Goal: Check status: Check status

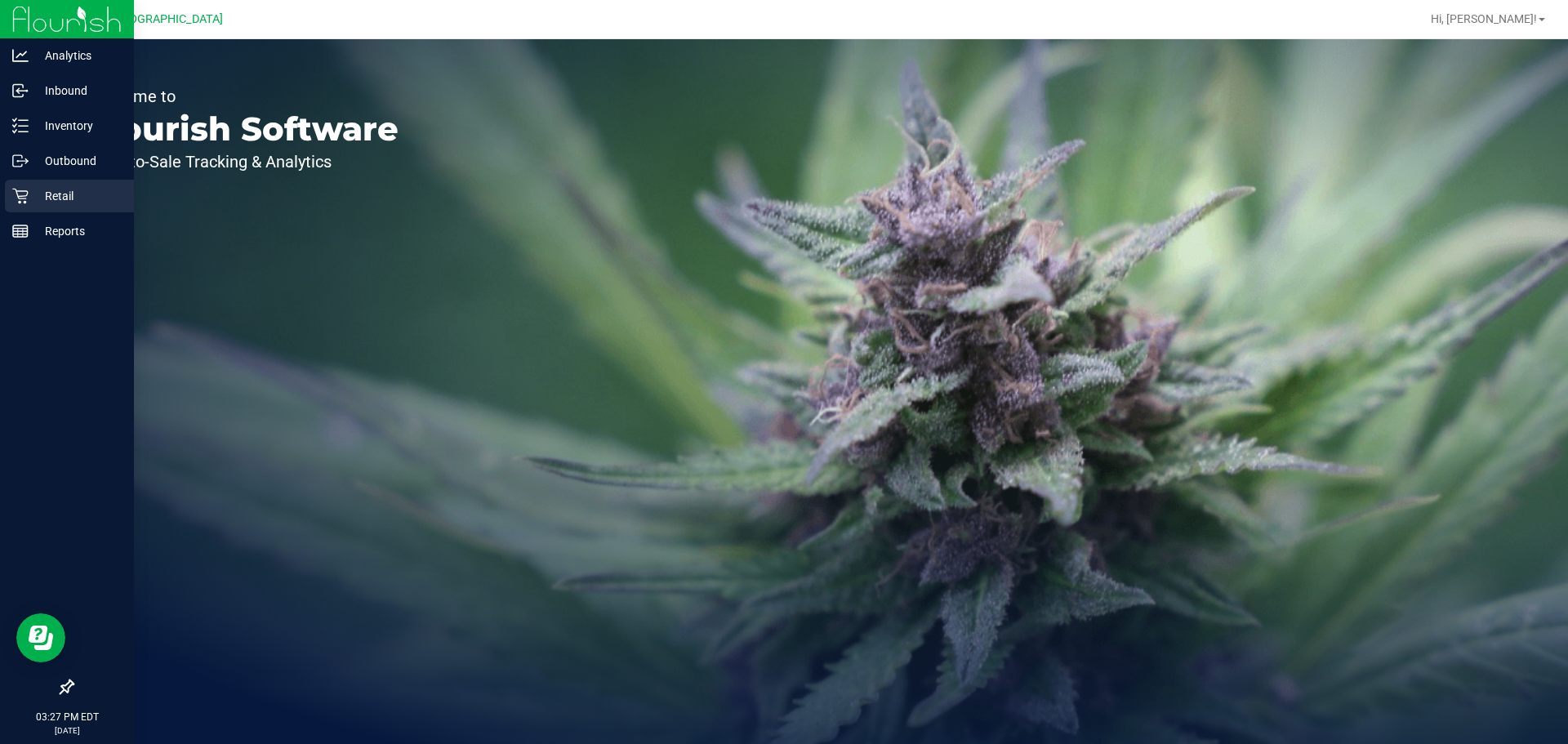
click at [21, 205] on div "Retail" at bounding box center [69, 195] width 129 height 33
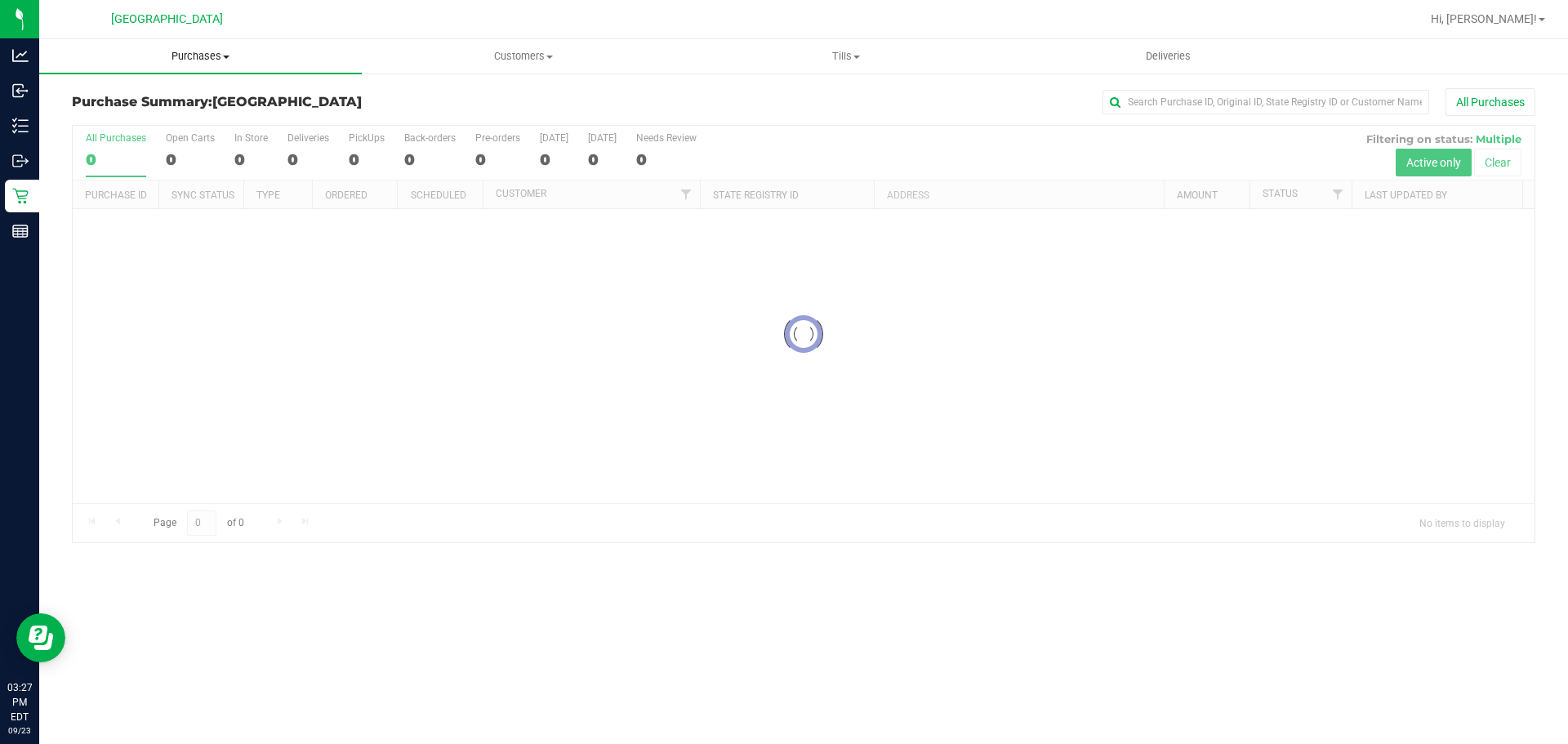
click at [180, 60] on span "Purchases" at bounding box center [200, 55] width 322 height 15
click at [126, 119] on span "Fulfillment" at bounding box center [90, 118] width 101 height 14
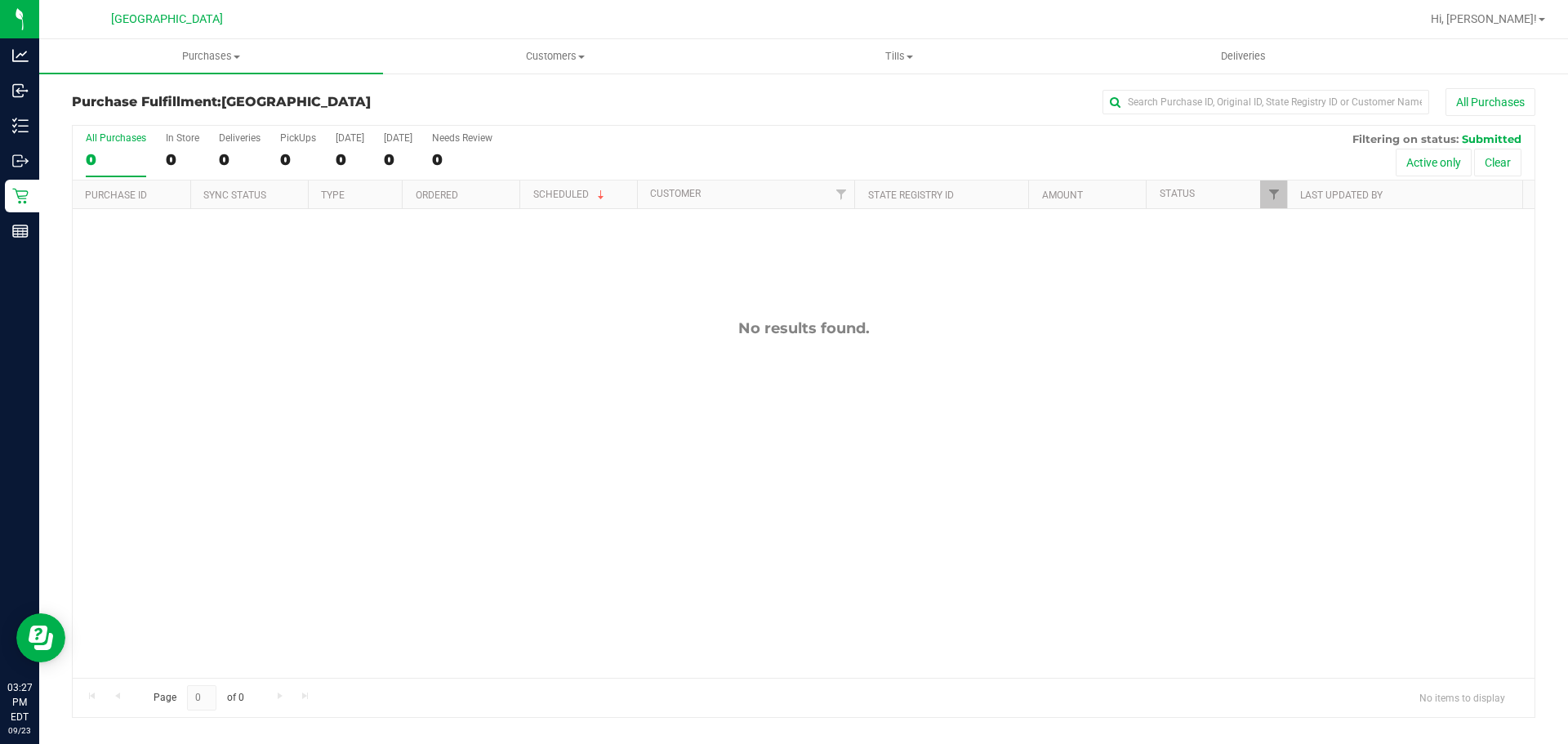
click at [640, 417] on div "No results found." at bounding box center [803, 498] width 1462 height 579
click at [51, 114] on div "Purchase Fulfillment: [GEOGRAPHIC_DATA] All Purchases All Purchases 0 In Store …" at bounding box center [804, 403] width 1528 height 662
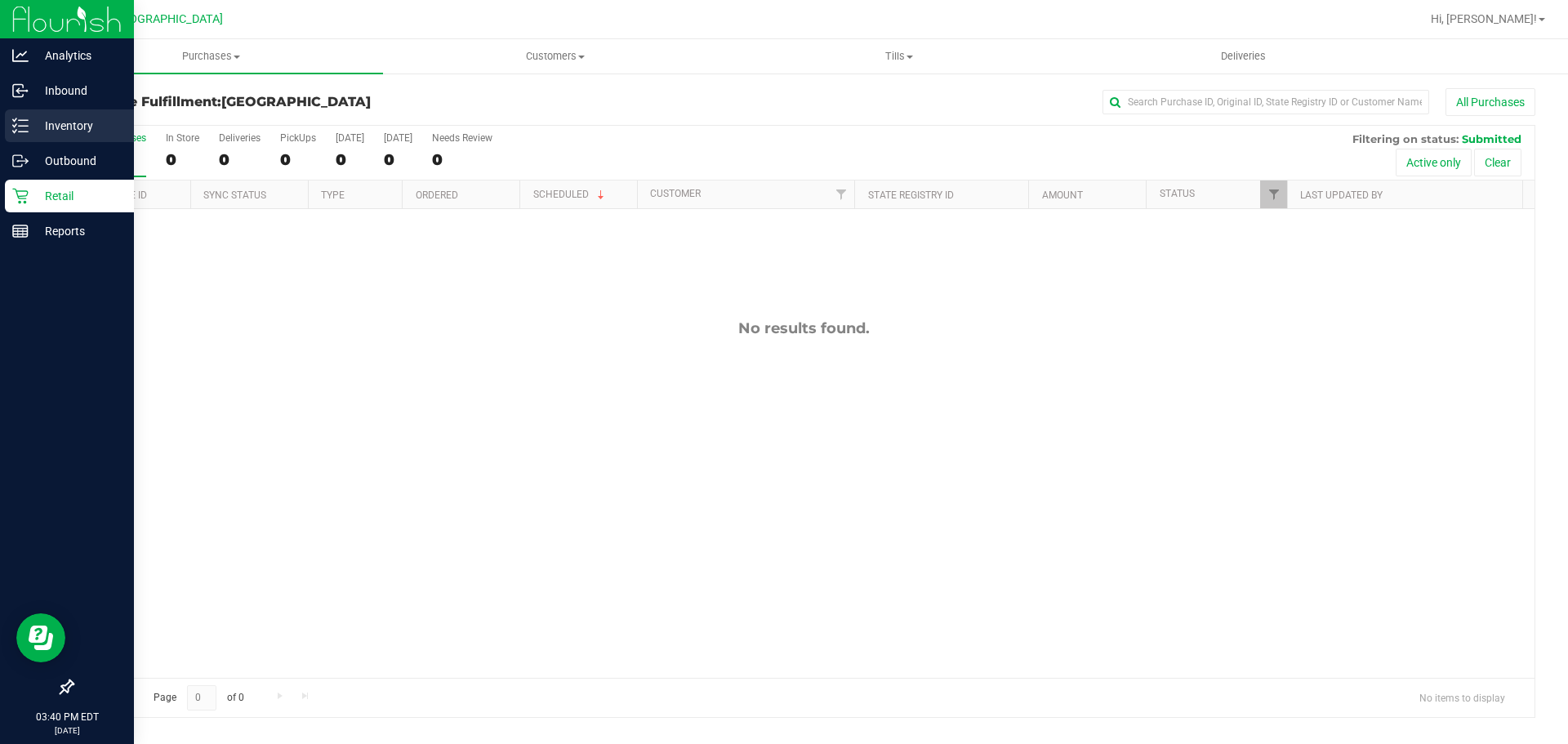
click at [27, 125] on icon at bounding box center [20, 126] width 16 height 16
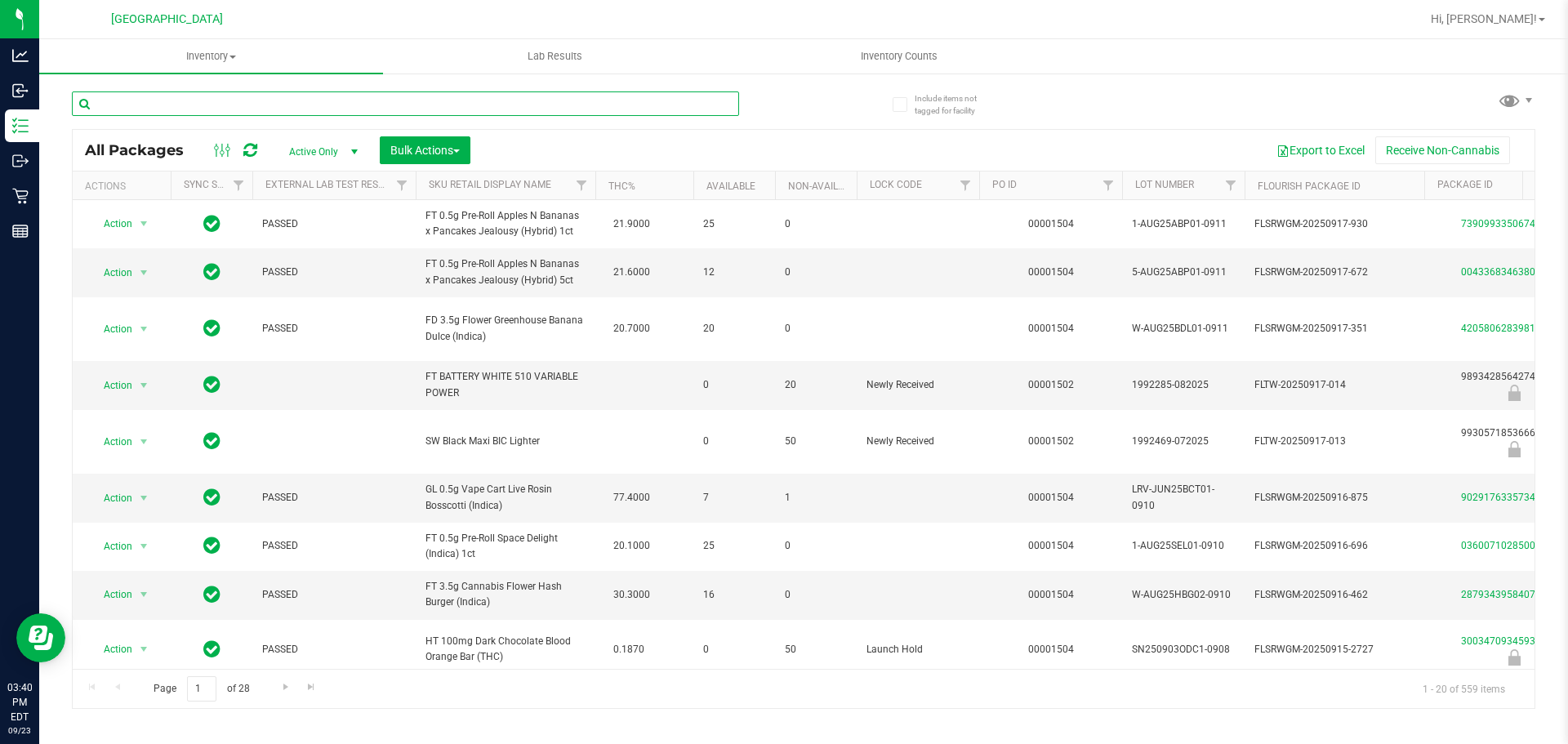
click at [341, 94] on input "text" at bounding box center [405, 103] width 667 height 25
type input "t17"
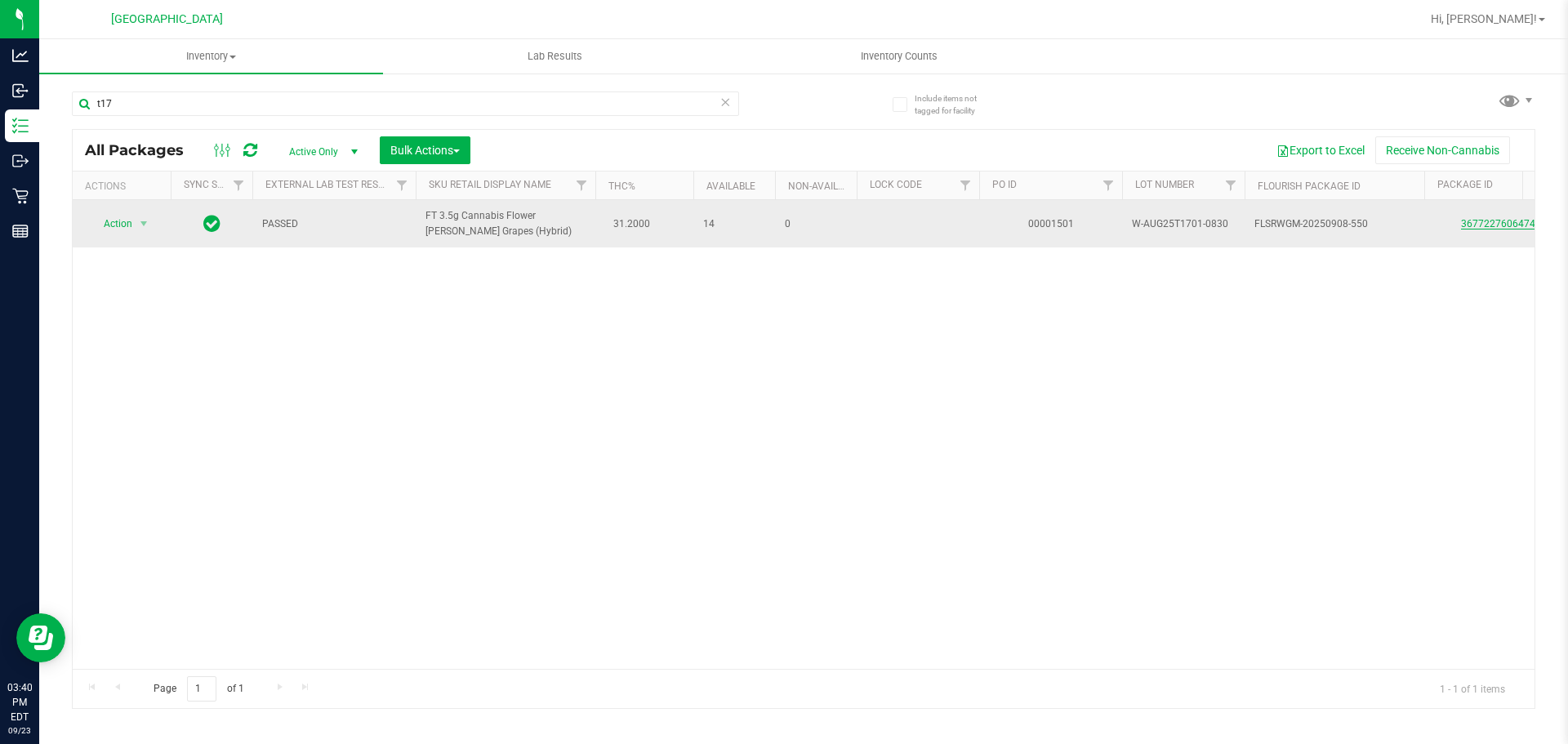
click at [1485, 225] on link "3677227606474330" at bounding box center [1507, 224] width 91 height 12
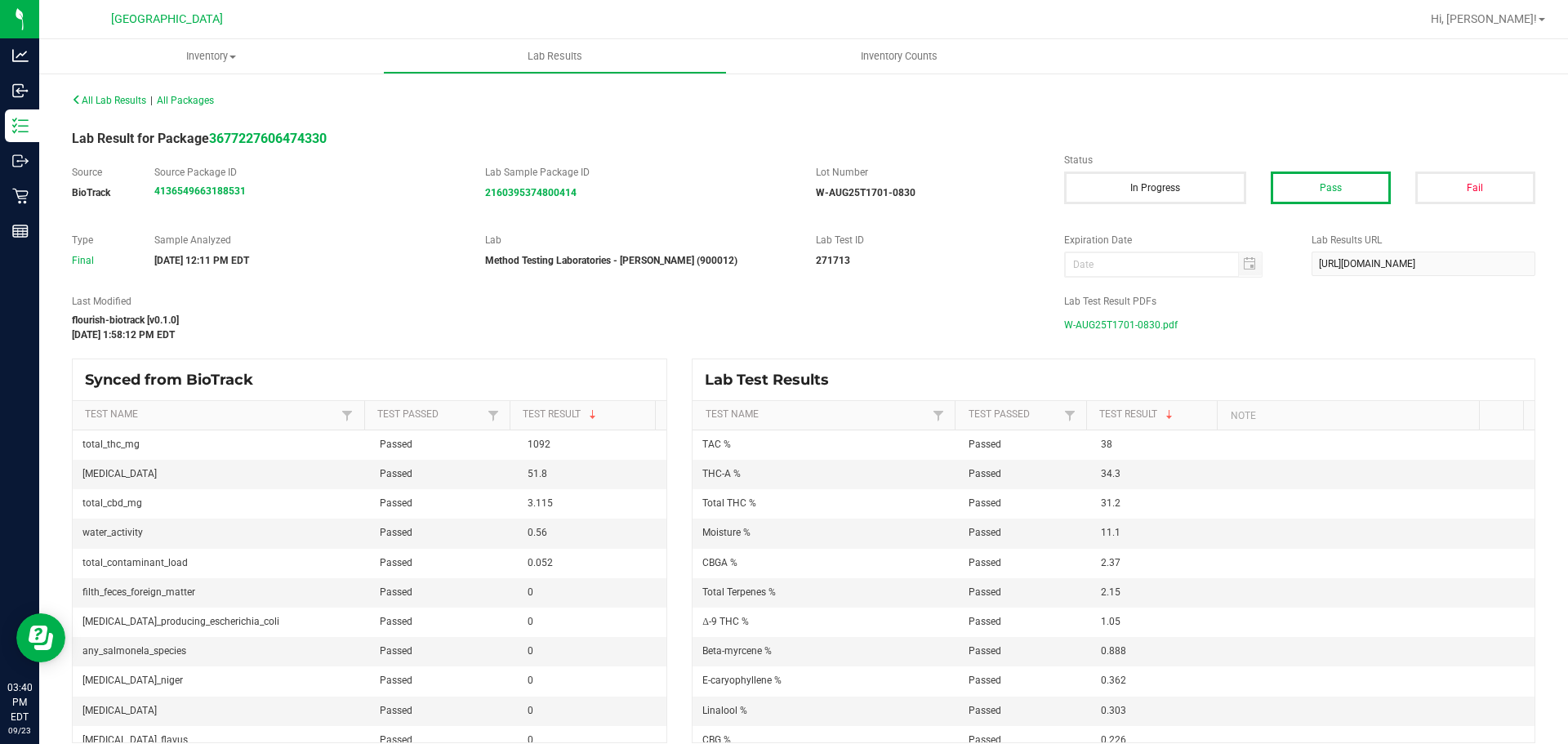
click at [1068, 332] on span "W-AUG25T1701-0830.pdf" at bounding box center [1121, 325] width 114 height 25
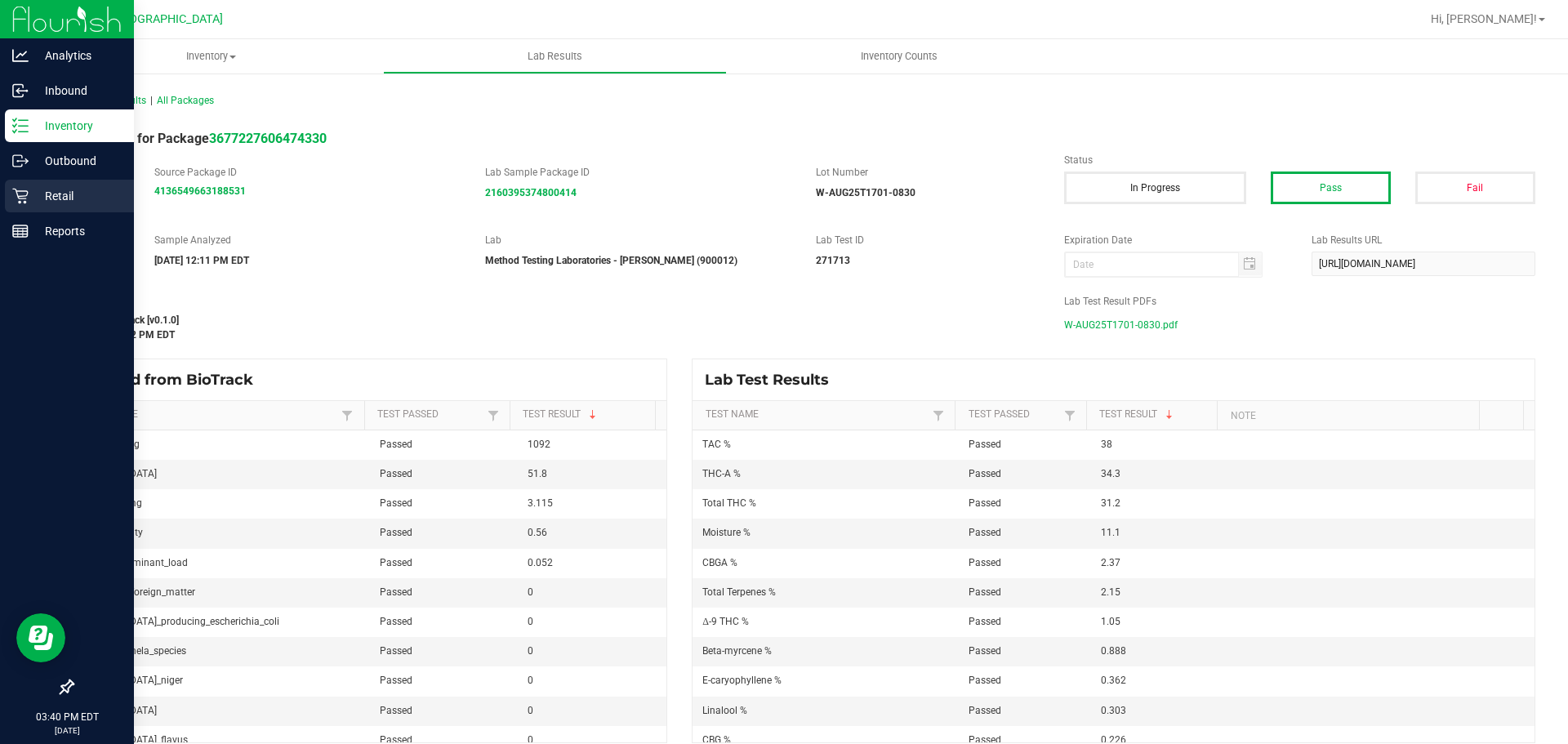
click at [27, 209] on div "Retail" at bounding box center [69, 195] width 129 height 33
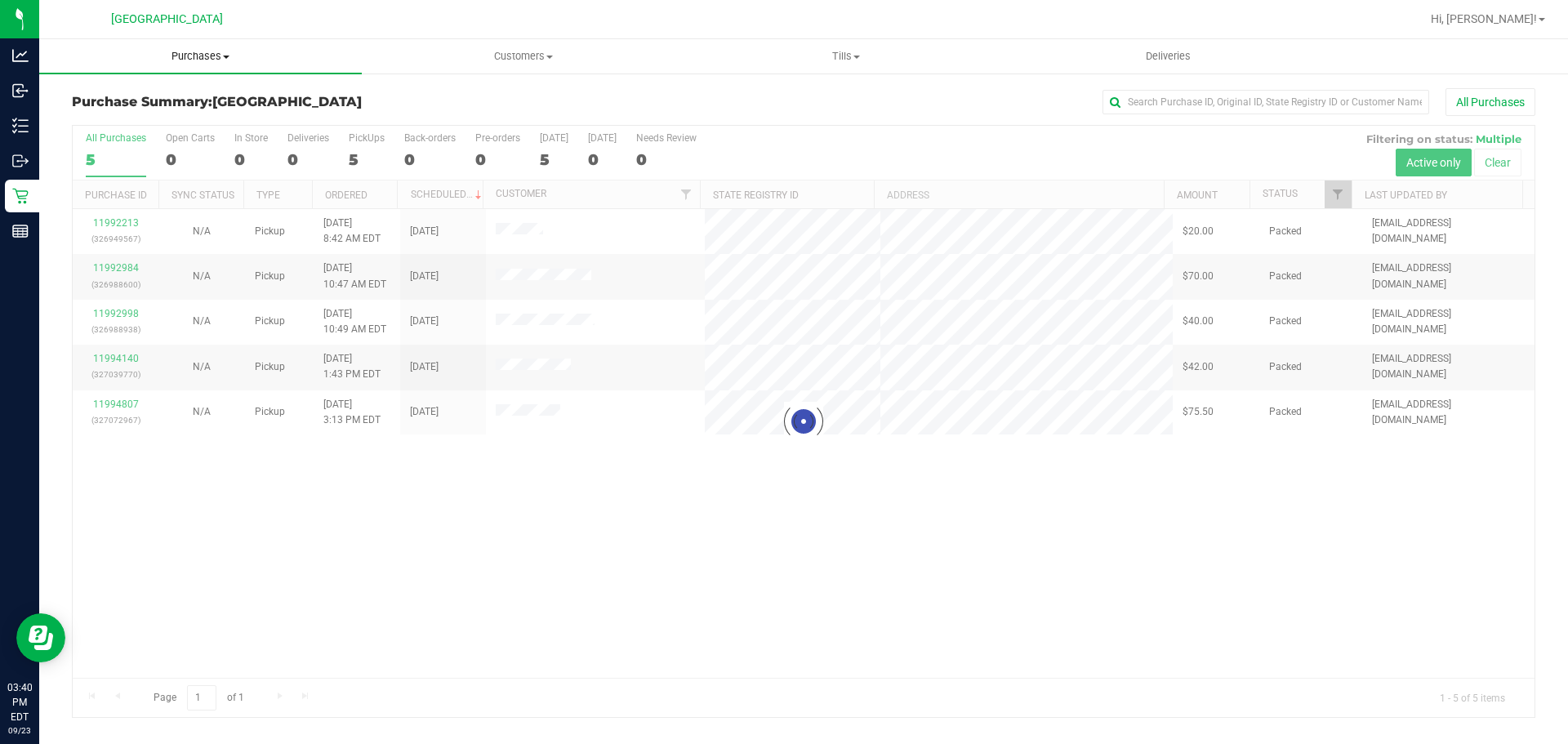
click at [173, 72] on uib-tab-heading "Purchases Summary of purchases Fulfillment All purchases" at bounding box center [200, 56] width 322 height 35
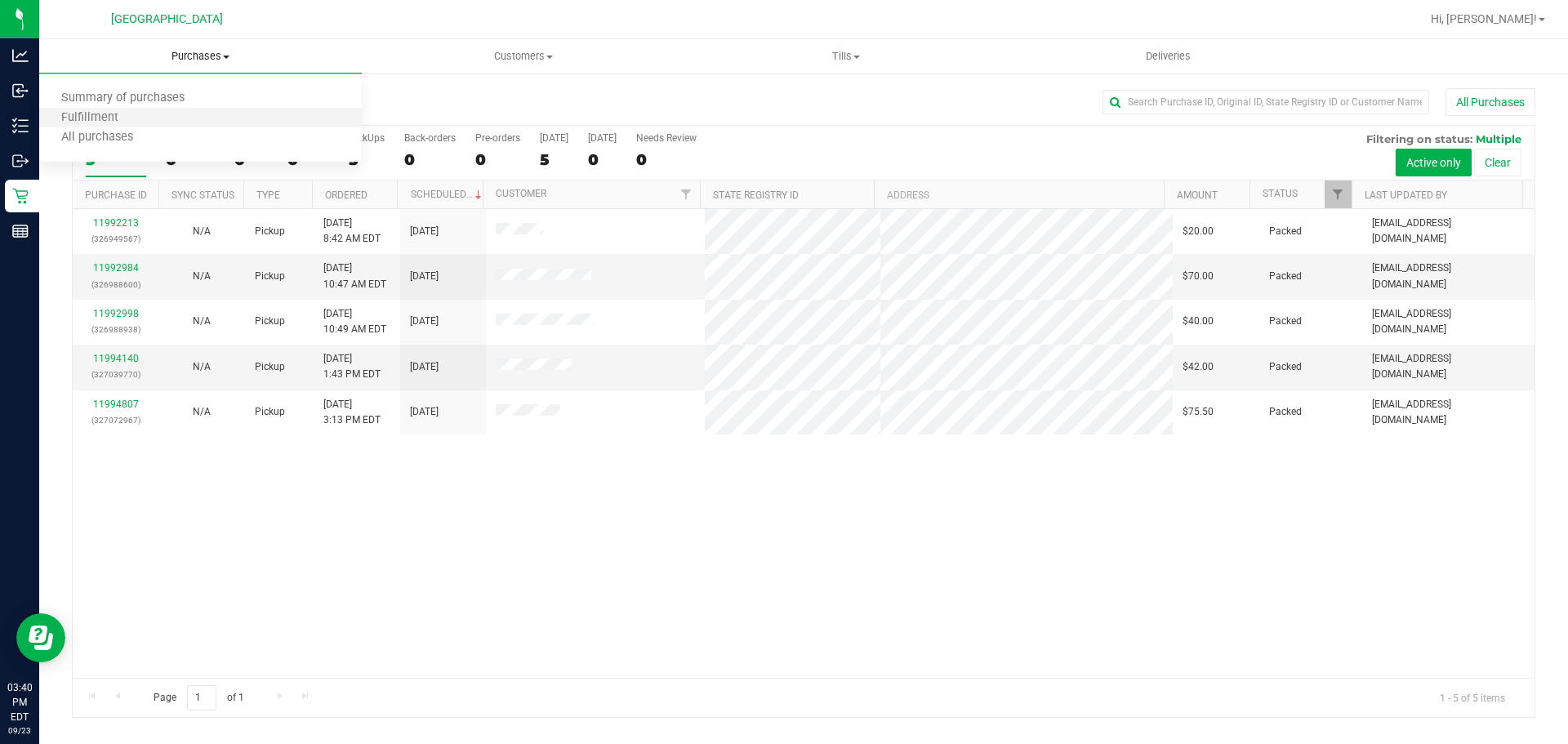
click at [210, 120] on li "Fulfillment" at bounding box center [200, 119] width 322 height 20
